Goal: Ask a question

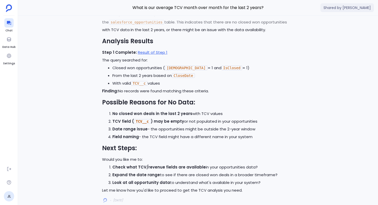
scroll to position [-6880, 0]
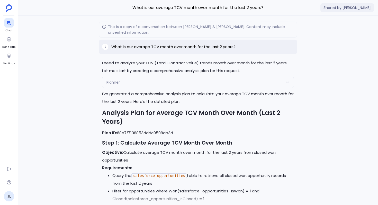
click at [210, 50] on p "What is our average TCV month over month for the last 2 years?" at bounding box center [173, 47] width 124 height 6
click at [189, 50] on p "What is our average TCV month over month for the last 2 years?" at bounding box center [173, 47] width 124 height 6
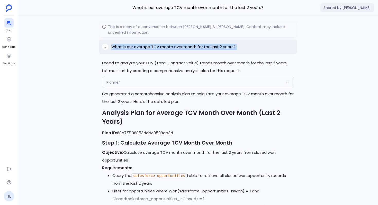
click at [189, 50] on p "What is our average TCV month over month for the last 2 years?" at bounding box center [173, 47] width 124 height 6
click at [170, 50] on p "What is our average TCV month over month for the last 2 years?" at bounding box center [173, 47] width 124 height 6
drag, startPoint x: 170, startPoint y: 52, endPoint x: 236, endPoint y: 50, distance: 65.2
click at [236, 50] on div "J What is our average TCV month over month for the last 2 years?" at bounding box center [198, 47] width 198 height 14
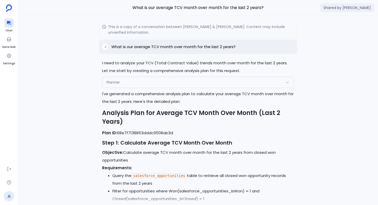
click at [236, 50] on div "J What is our average TCV month over month for the last 2 years?" at bounding box center [198, 47] width 198 height 14
